Goal: Transaction & Acquisition: Book appointment/travel/reservation

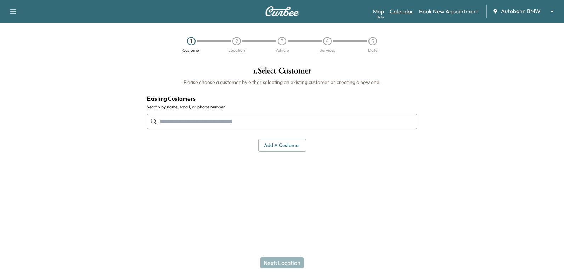
click at [396, 13] on link "Calendar" at bounding box center [401, 11] width 24 height 8
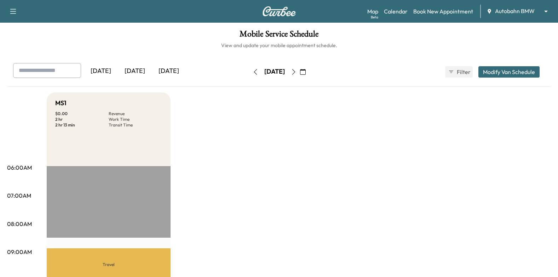
click at [306, 72] on icon "button" at bounding box center [303, 72] width 6 height 6
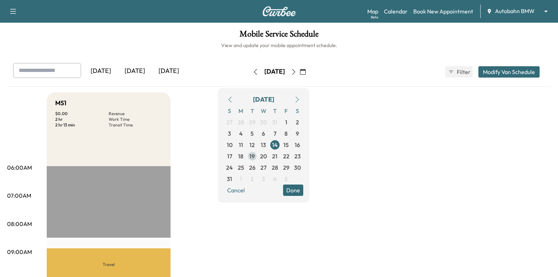
click at [255, 156] on span "19" at bounding box center [252, 156] width 5 height 8
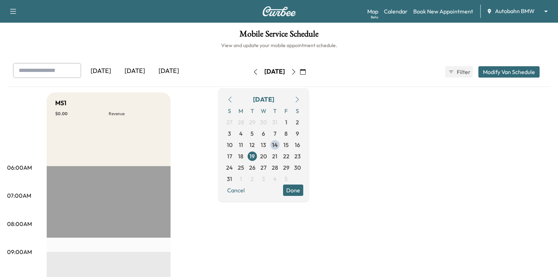
click at [303, 192] on button "Done" at bounding box center [293, 189] width 20 height 11
